Goal: Find specific page/section: Find specific page/section

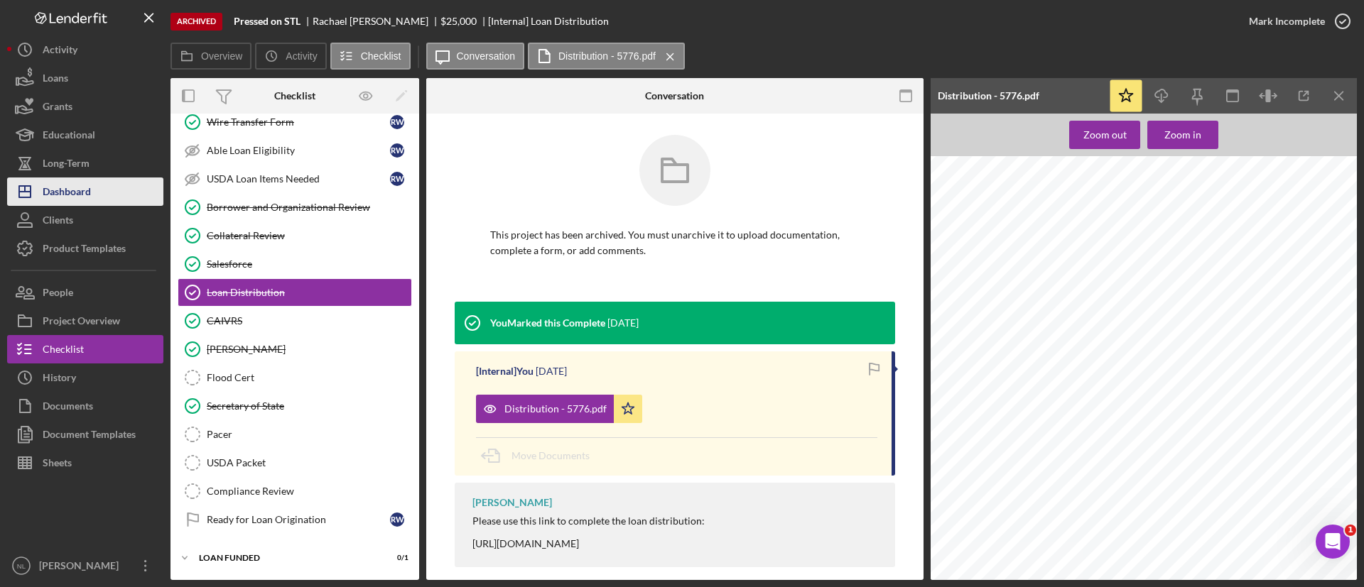
click at [60, 184] on div "Dashboard" at bounding box center [67, 194] width 48 height 32
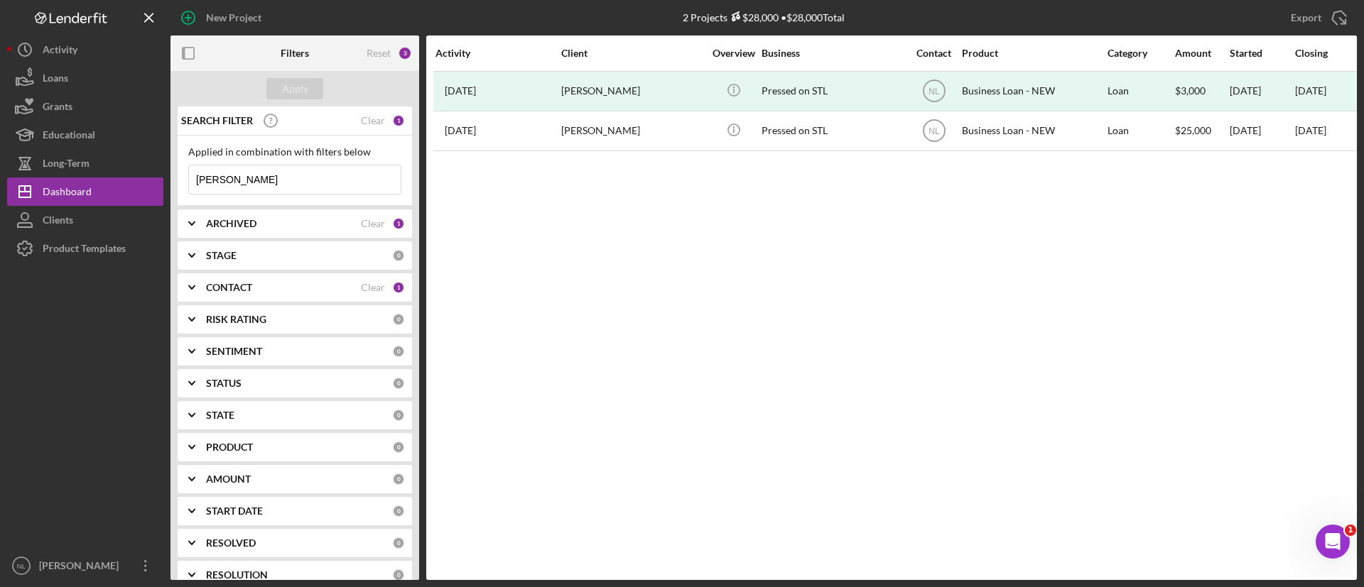
click at [275, 170] on input "[PERSON_NAME]" at bounding box center [295, 179] width 212 height 28
click at [307, 90] on div "Apply" at bounding box center [295, 88] width 26 height 21
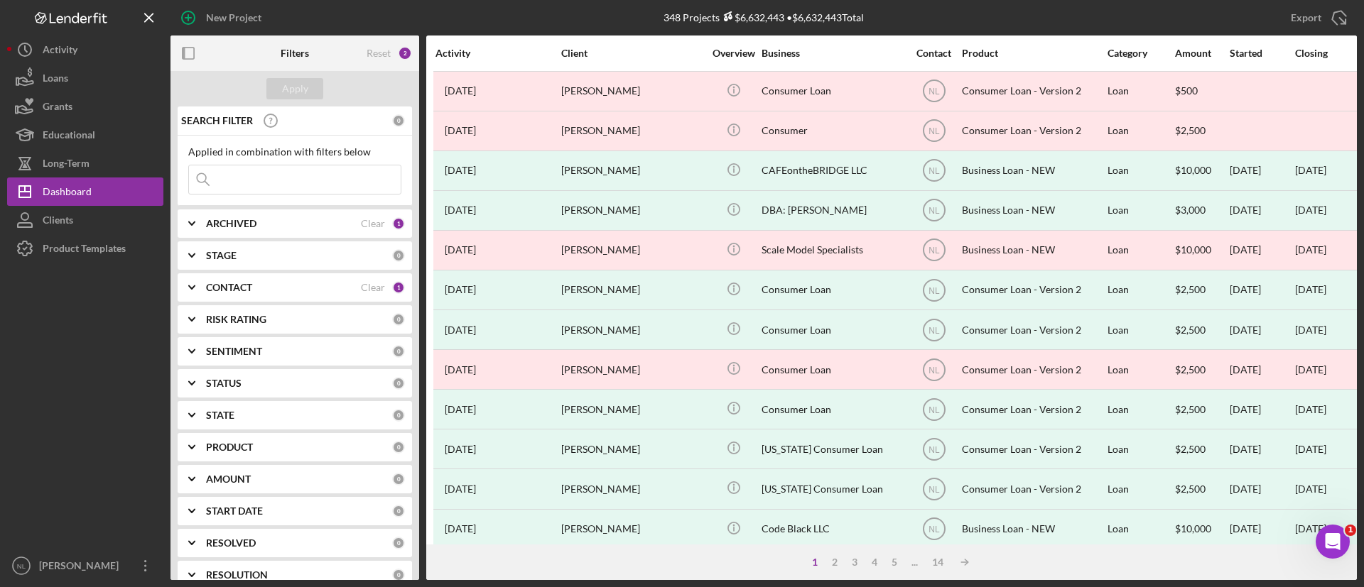
click at [261, 231] on div "ARCHIVED Clear 1" at bounding box center [305, 224] width 199 height 28
click at [200, 306] on input "Archived" at bounding box center [196, 305] width 14 height 14
checkbox input "false"
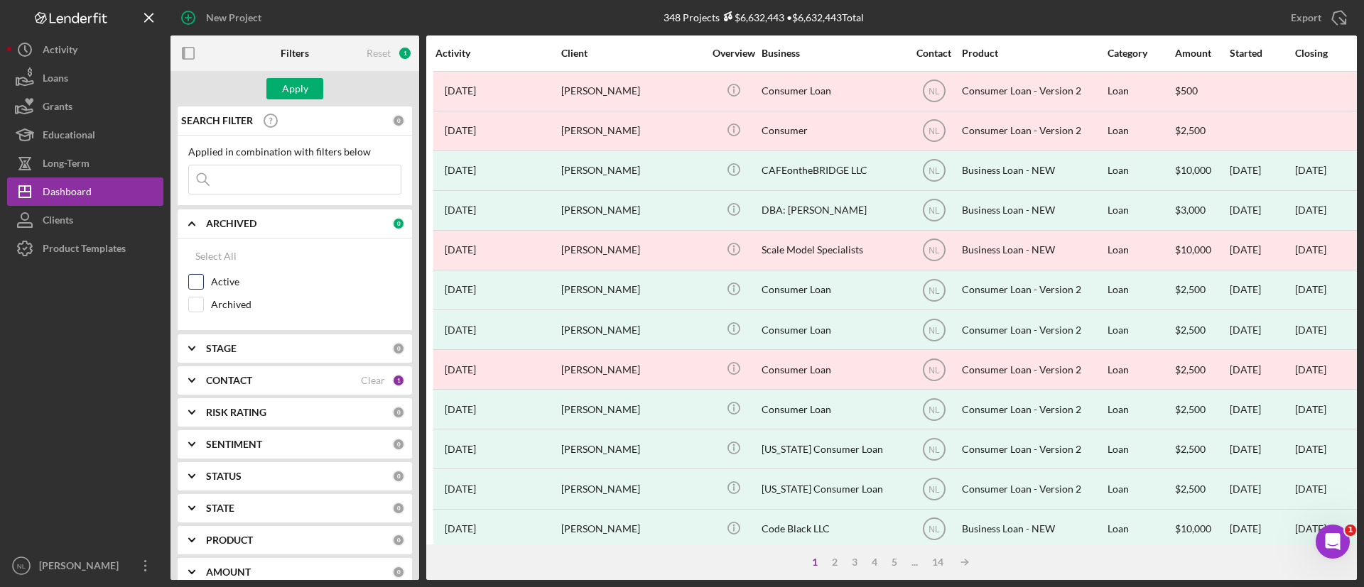
click at [202, 286] on input "Active" at bounding box center [196, 282] width 14 height 14
checkbox input "true"
click at [297, 87] on div "Apply" at bounding box center [295, 88] width 26 height 21
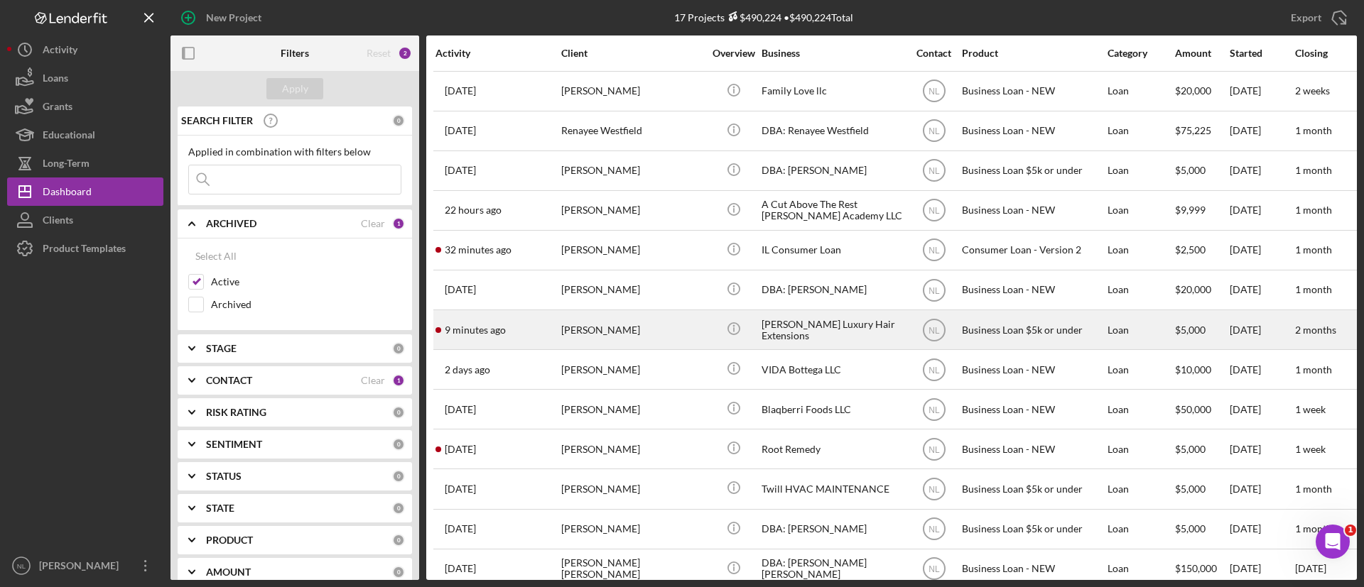
click at [625, 320] on div "[PERSON_NAME]" at bounding box center [632, 330] width 142 height 38
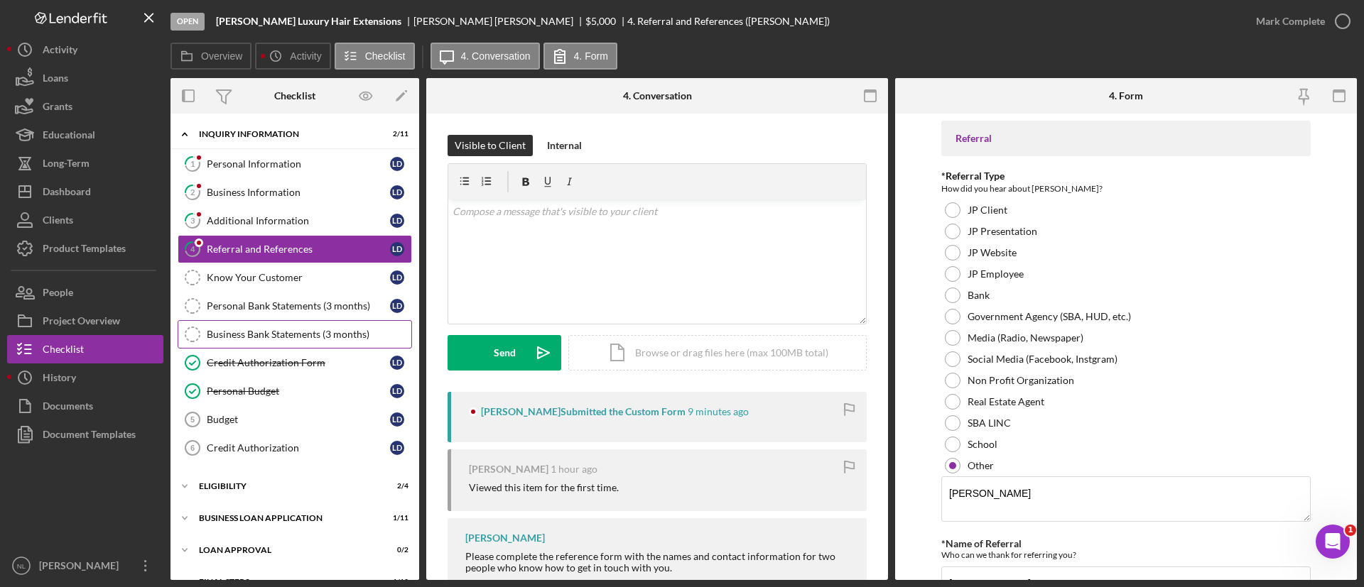
scroll to position [56, 0]
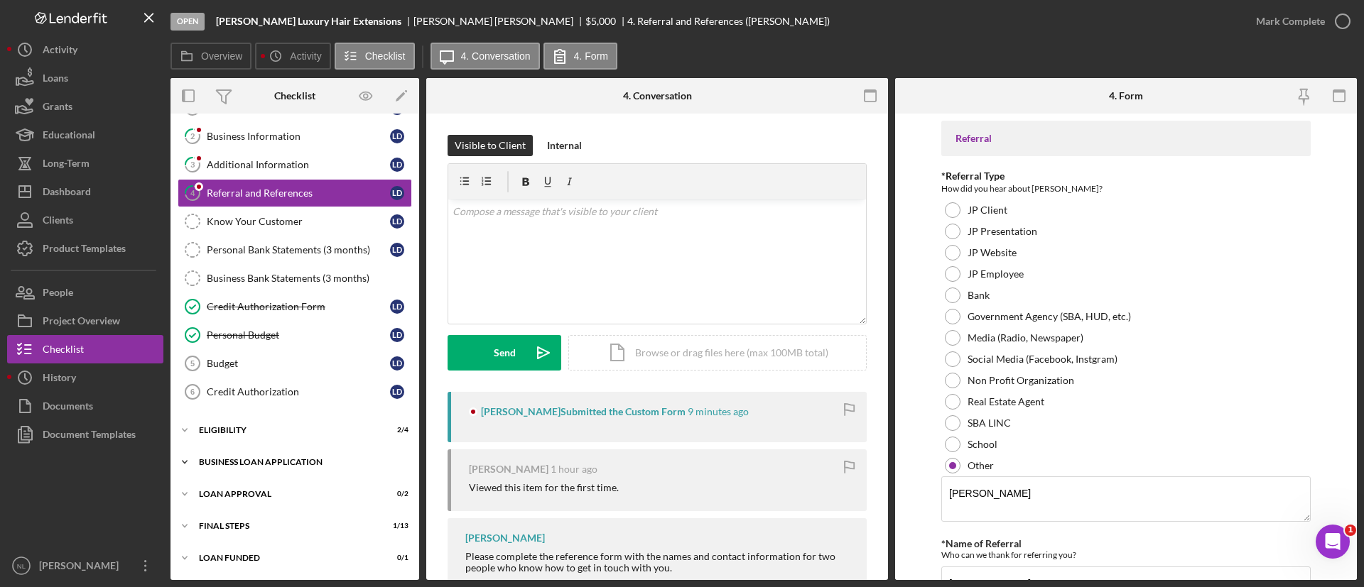
click at [302, 449] on div "Icon/Expander BUSINESS LOAN APPLICATION 1 / 11" at bounding box center [294, 462] width 249 height 28
